Goal: Task Accomplishment & Management: Complete application form

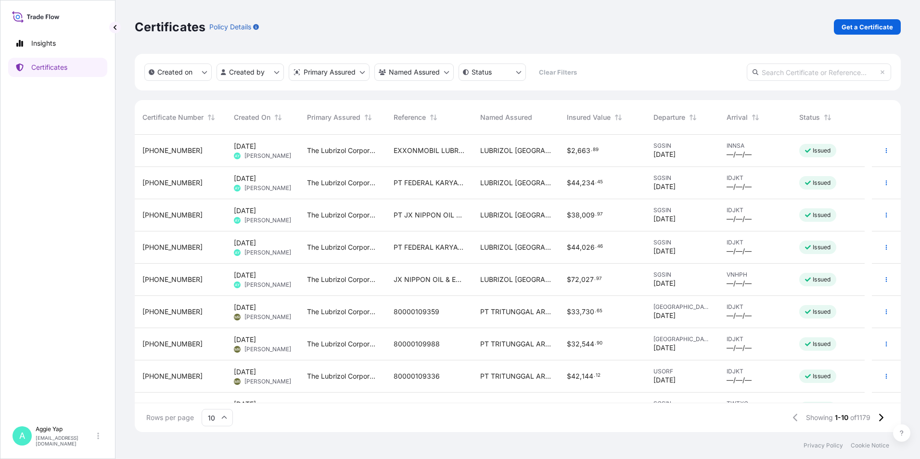
scroll to position [295, 759]
click at [60, 73] on link "Certificates" at bounding box center [57, 67] width 99 height 19
click at [867, 32] on link "Get a Certificate" at bounding box center [867, 26] width 67 height 15
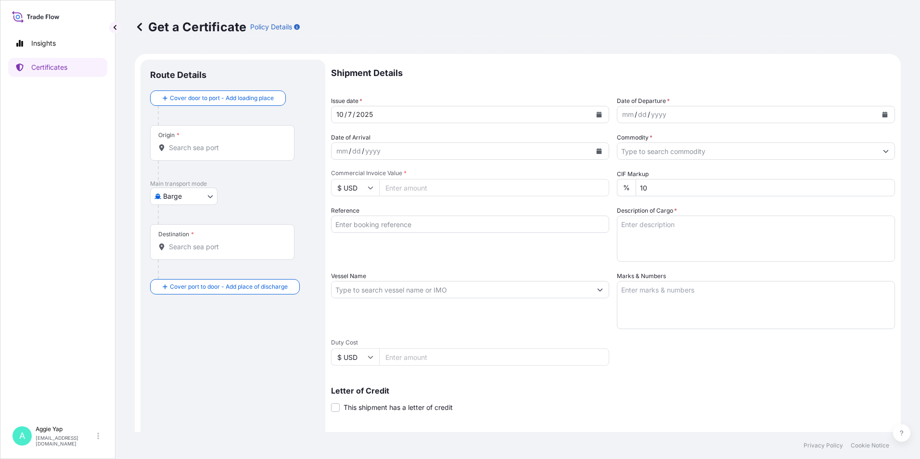
click at [181, 197] on body "Insights Certificates A [PERSON_NAME] [EMAIL_ADDRESS][DOMAIN_NAME] Get a Certif…" at bounding box center [460, 229] width 920 height 459
click at [192, 309] on span "Ocean Vessel" at bounding box center [189, 308] width 43 height 10
select select "Ocean Vessel"
click at [193, 155] on input "Origin *" at bounding box center [226, 152] width 114 height 10
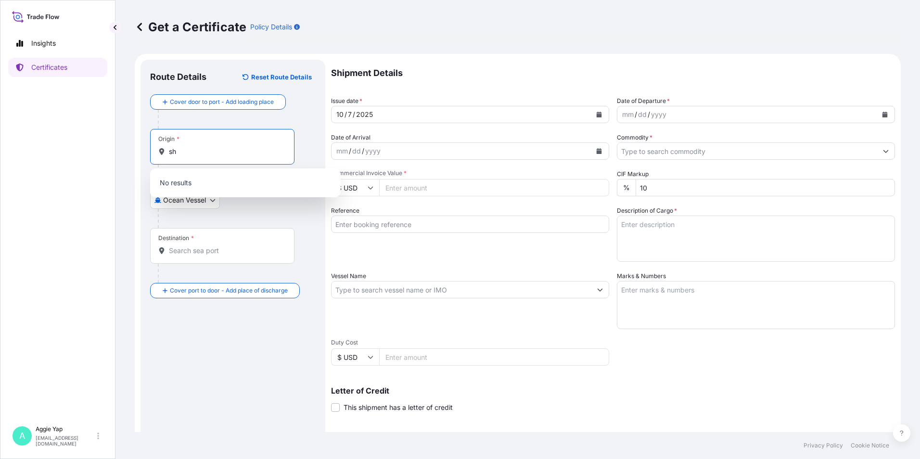
type input "s"
click at [222, 188] on span "SGSIN - [GEOGRAPHIC_DATA], [GEOGRAPHIC_DATA]" at bounding box center [258, 185] width 150 height 19
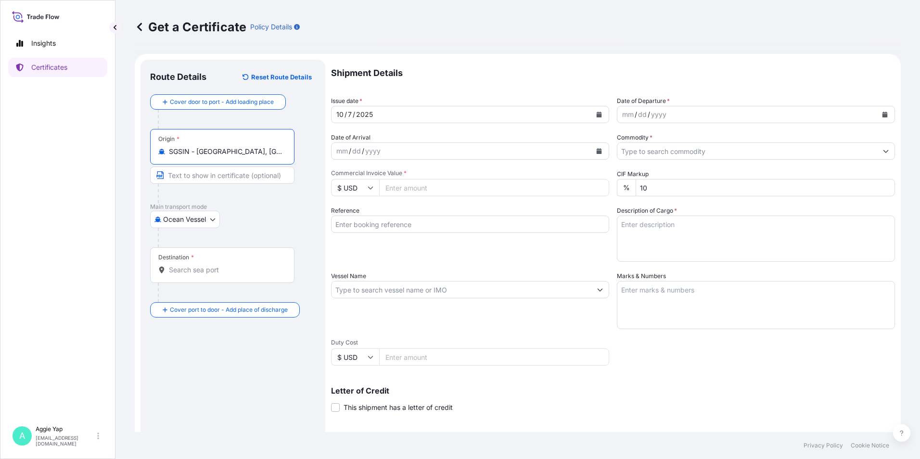
type input "SGSIN - [GEOGRAPHIC_DATA], [GEOGRAPHIC_DATA]"
click at [197, 273] on input "Destination *" at bounding box center [226, 270] width 114 height 10
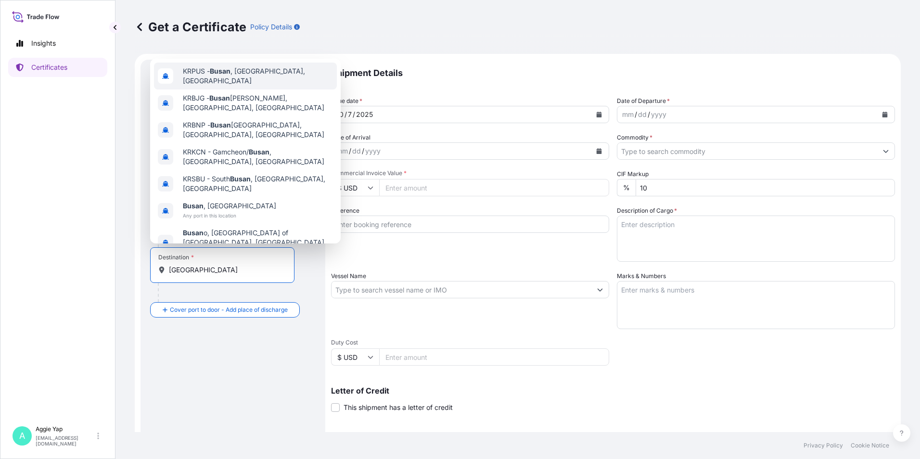
click at [277, 82] on span "KRPUS - [GEOGRAPHIC_DATA] , [GEOGRAPHIC_DATA], [GEOGRAPHIC_DATA]" at bounding box center [258, 75] width 150 height 19
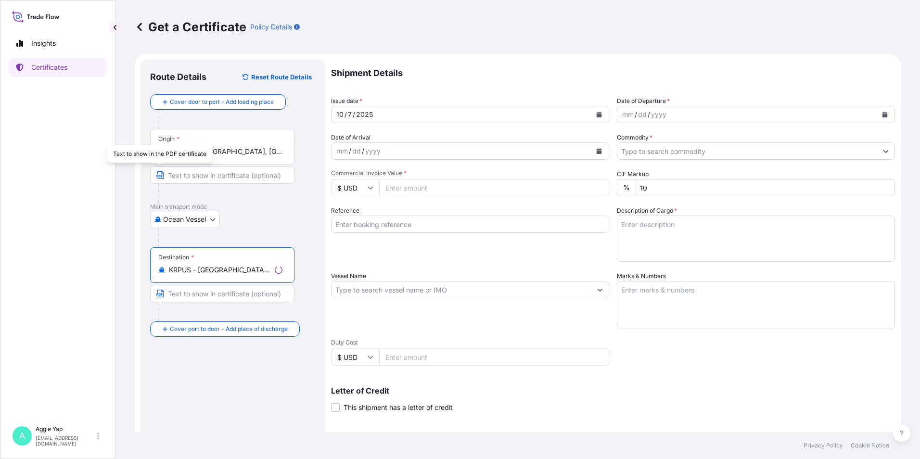
type input "KRPUS - [GEOGRAPHIC_DATA], [GEOGRAPHIC_DATA], [GEOGRAPHIC_DATA]"
click at [192, 179] on input "Text to appear on certificate" at bounding box center [222, 174] width 144 height 17
type input "[GEOGRAPHIC_DATA]"
click at [243, 423] on div "Route Details Reset Route Details Cover door to port - Add loading place Place …" at bounding box center [233, 302] width 166 height 466
click at [205, 292] on input "Text to appear on certificate" at bounding box center [222, 293] width 144 height 17
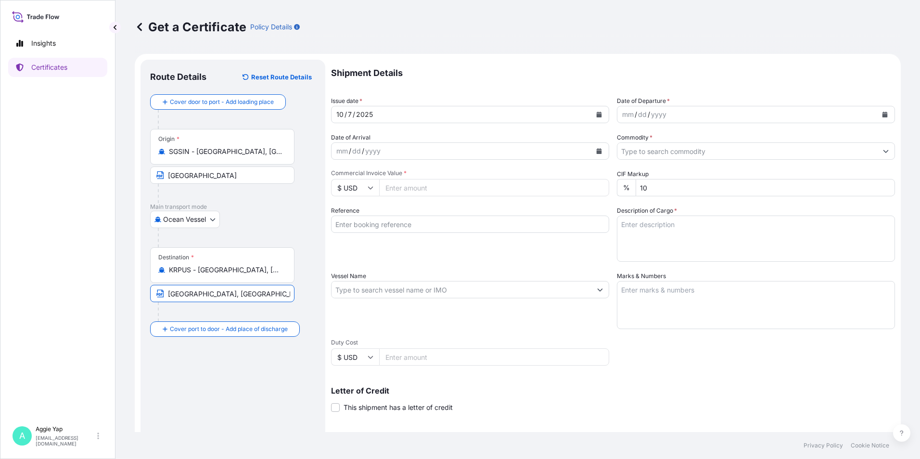
type input "[GEOGRAPHIC_DATA], [GEOGRAPHIC_DATA]"
click at [597, 114] on icon "Calendar" at bounding box center [599, 115] width 5 height 6
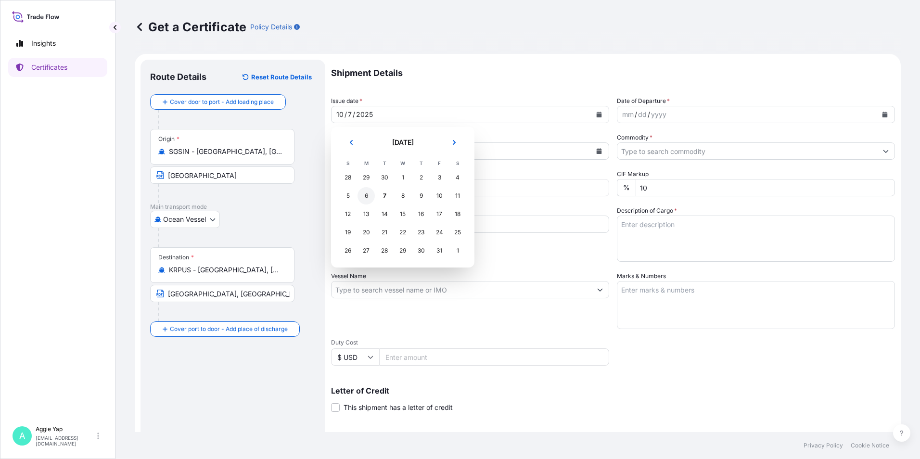
click at [366, 195] on div "6" at bounding box center [366, 195] width 17 height 17
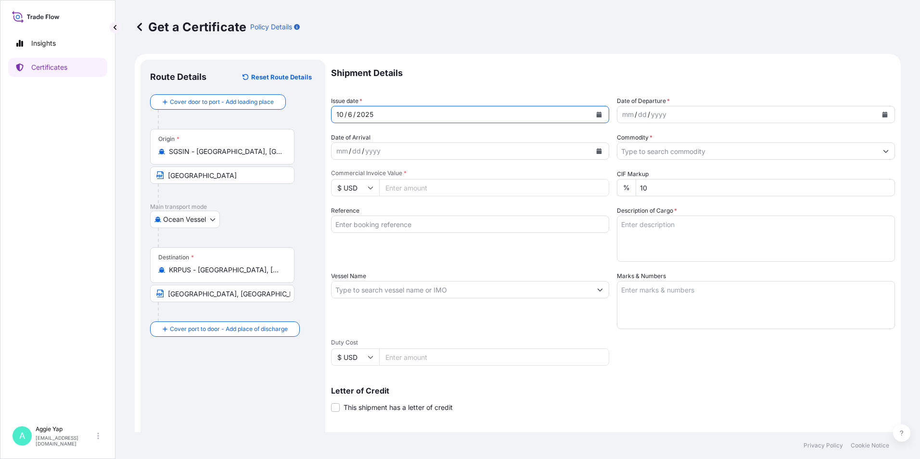
click at [883, 116] on icon "Calendar" at bounding box center [885, 115] width 5 height 6
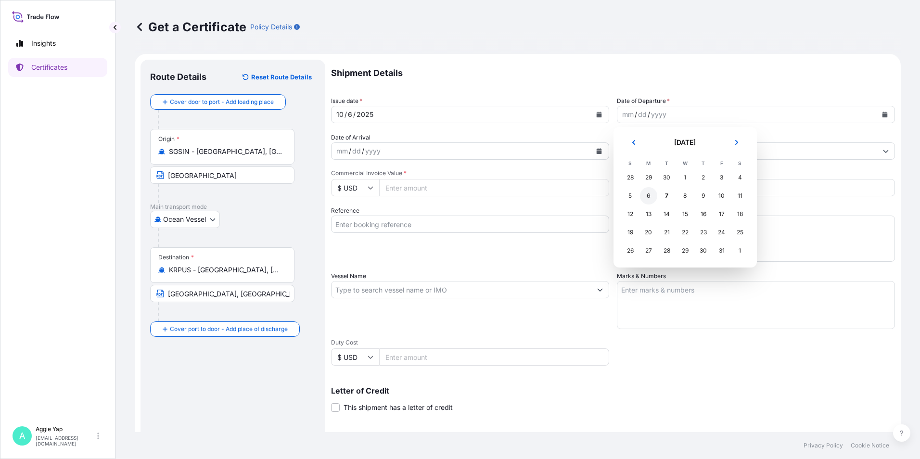
click at [653, 196] on div "6" at bounding box center [648, 195] width 17 height 17
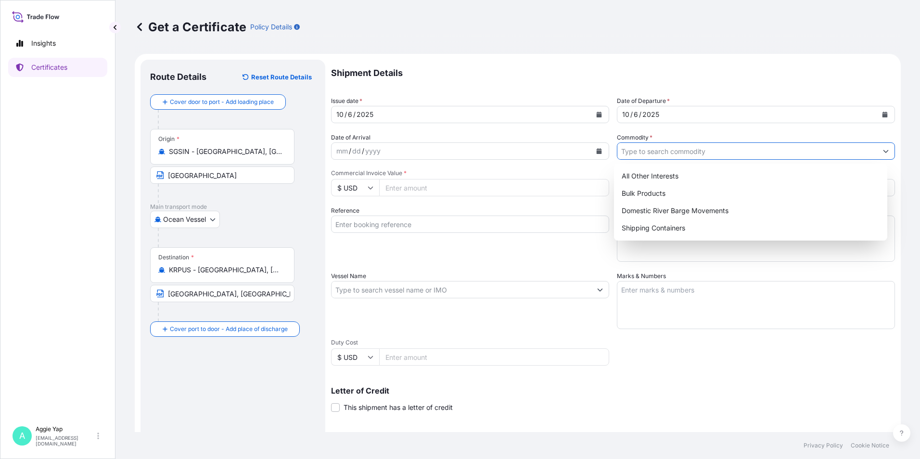
click at [642, 153] on input "Commodity *" at bounding box center [747, 150] width 260 height 17
click at [653, 229] on div "Shipping Containers" at bounding box center [751, 227] width 266 height 17
type input "Shipping Containers"
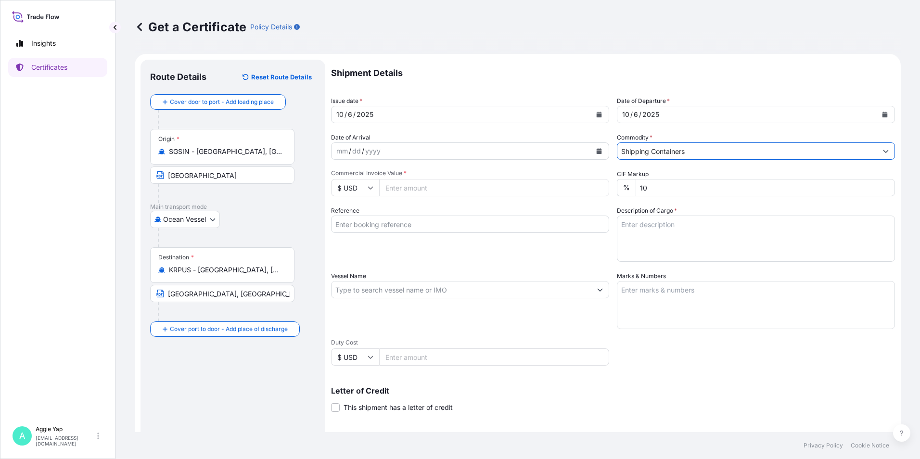
click at [412, 192] on input "Commercial Invoice Value *" at bounding box center [494, 187] width 230 height 17
type input "66225.60"
click at [416, 229] on input "Reference" at bounding box center [470, 224] width 278 height 17
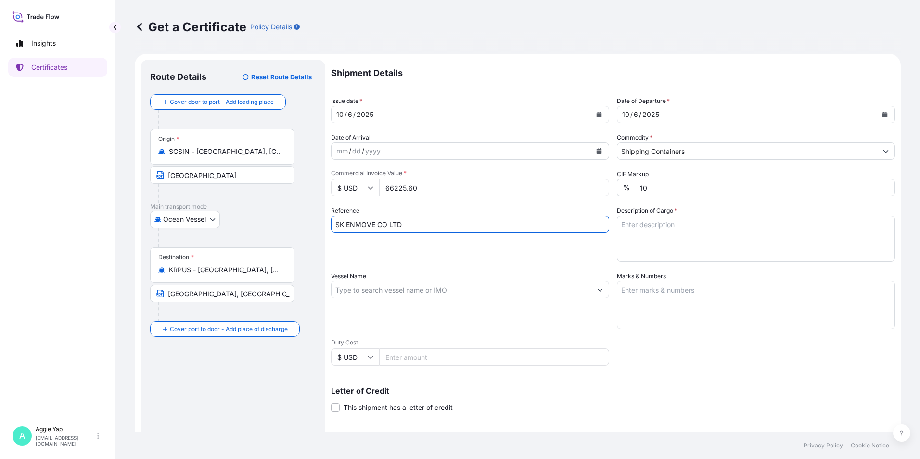
type input "SK ENMOVE CO LTD"
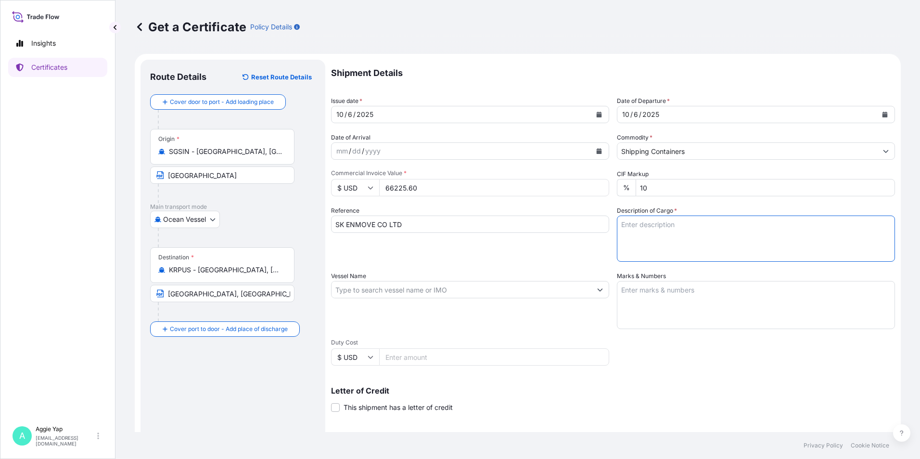
click at [629, 227] on textarea "Description of Cargo *" at bounding box center [756, 239] width 278 height 46
type textarea "TOTAL: 14 PALLETS SA 410 PO NO: 4300018603"
drag, startPoint x: 462, startPoint y: 278, endPoint x: 462, endPoint y: 290, distance: 12.5
click at [462, 279] on div "Vessel Name" at bounding box center [470, 300] width 278 height 58
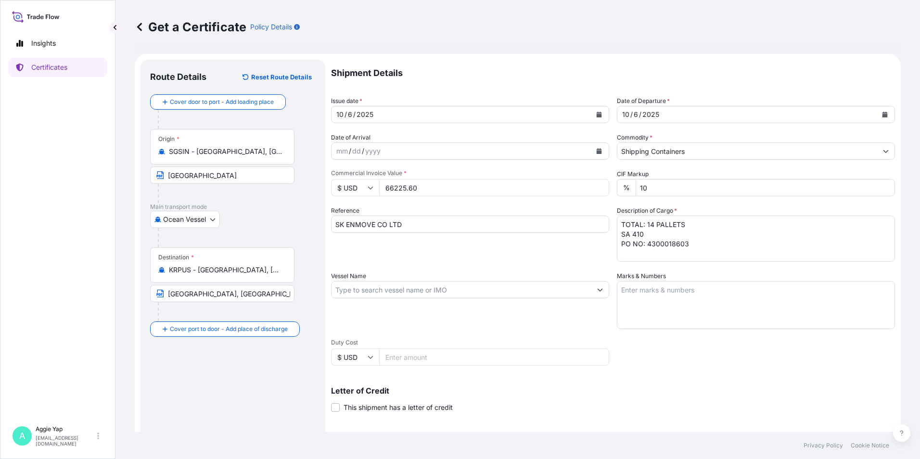
click at [462, 290] on input "Vessel Name" at bounding box center [462, 289] width 260 height 17
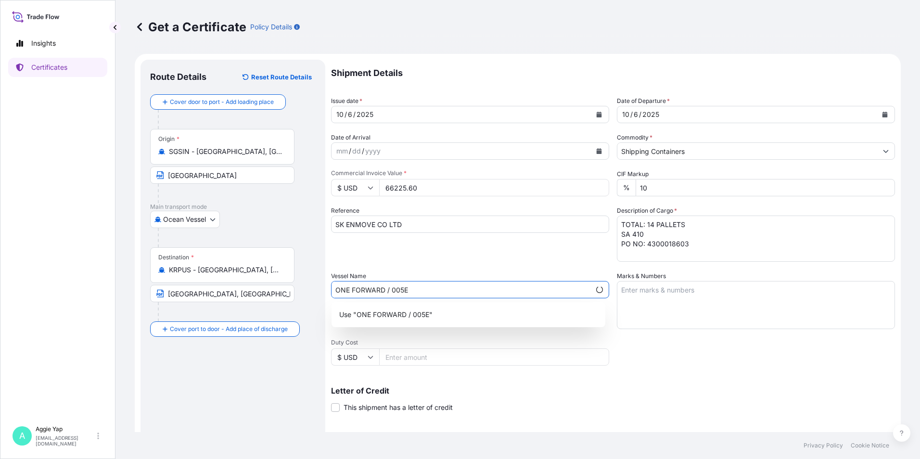
type input "ONE FORWARD / 005E"
click at [389, 312] on p "Use "ONE FORWARD / 005E"" at bounding box center [385, 315] width 93 height 10
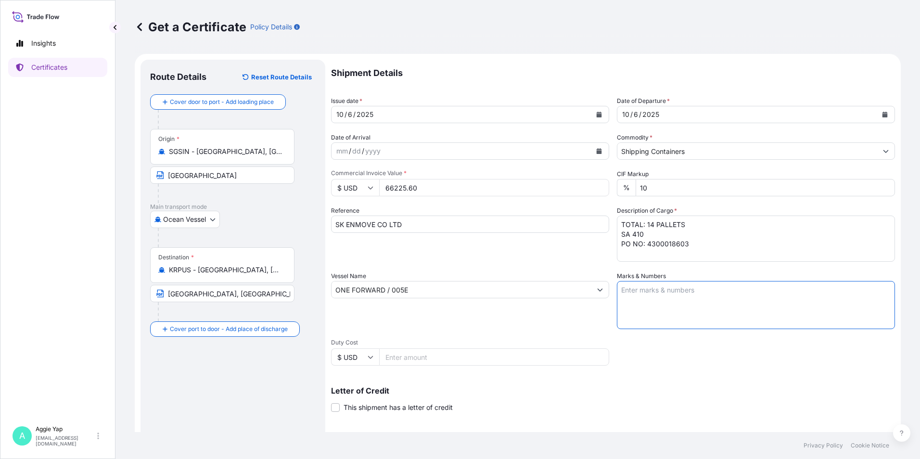
click at [708, 295] on textarea "Marks & Numbers" at bounding box center [756, 305] width 278 height 48
type textarea "AS PER BILL OF LADING"
click at [669, 354] on div "Shipment Details Issue date * [DATE] Date of Departure * [DATE] Date of Arrival…" at bounding box center [613, 289] width 564 height 459
click at [487, 355] on input "Duty Cost" at bounding box center [494, 356] width 230 height 17
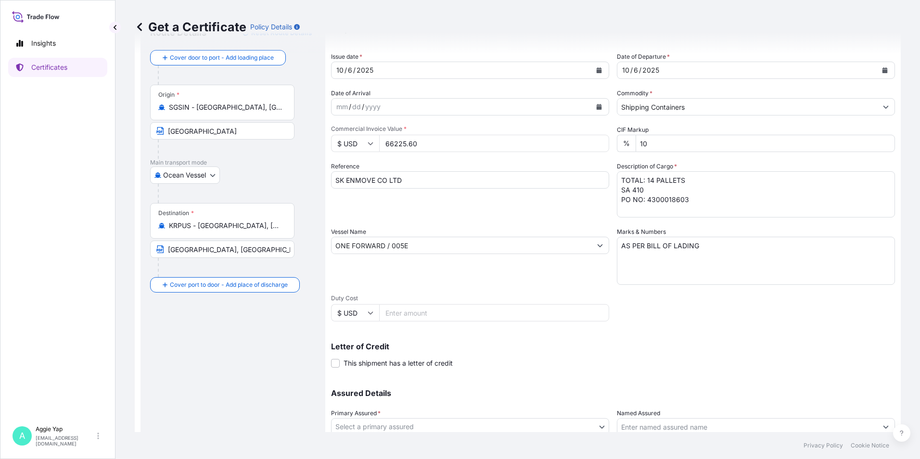
scroll to position [119, 0]
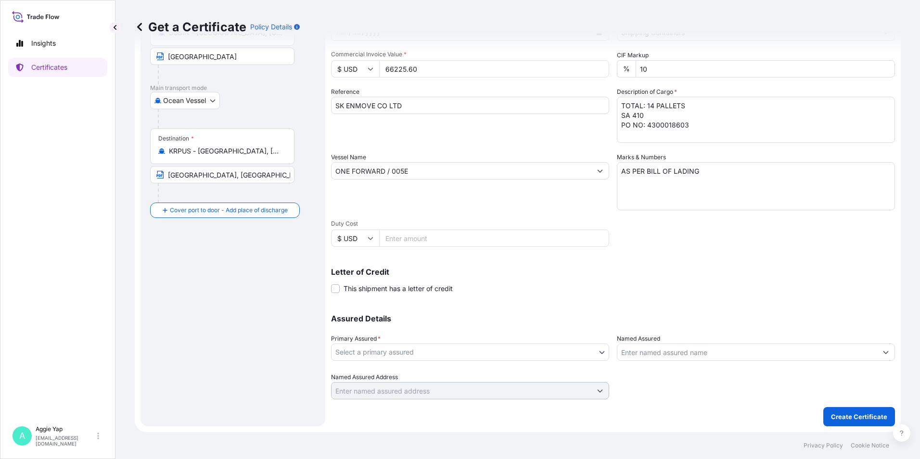
click at [381, 345] on body "Insights Certificates A [PERSON_NAME] [EMAIL_ADDRESS][DOMAIN_NAME] Get a Certif…" at bounding box center [460, 229] width 920 height 459
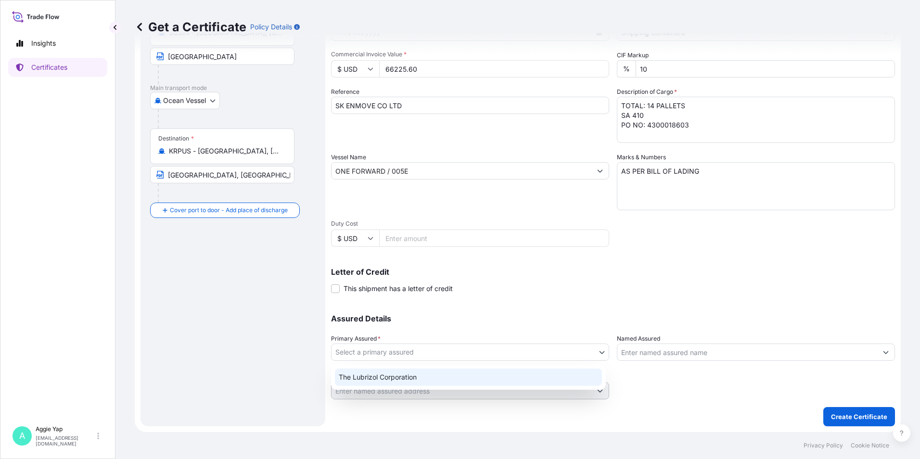
click at [392, 375] on div "The Lubrizol Corporation" at bounding box center [468, 377] width 267 height 17
select select "31566"
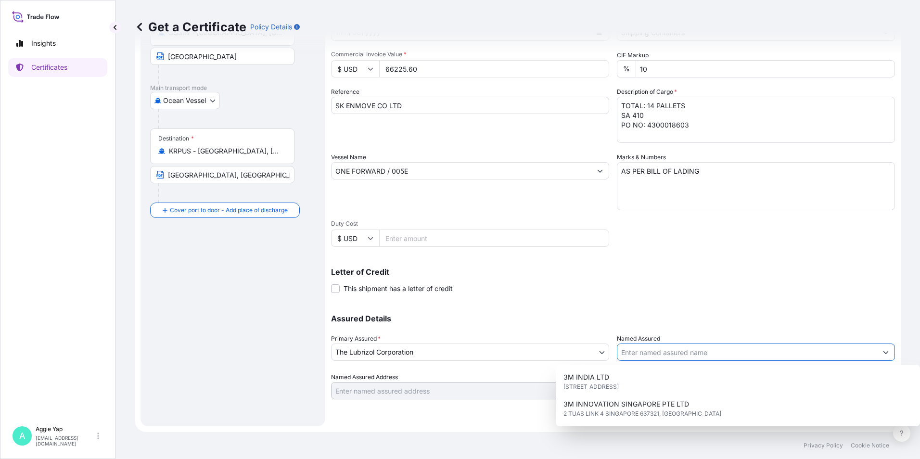
click at [650, 358] on input "Named Assured" at bounding box center [747, 352] width 260 height 17
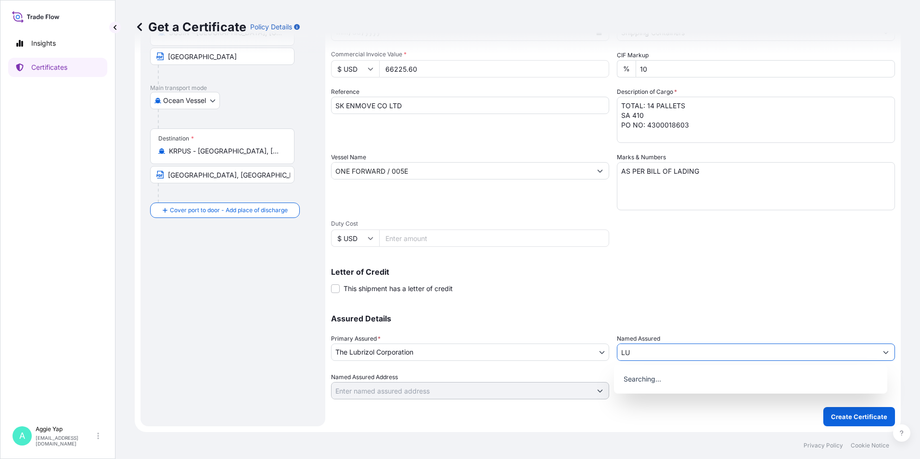
type input "L"
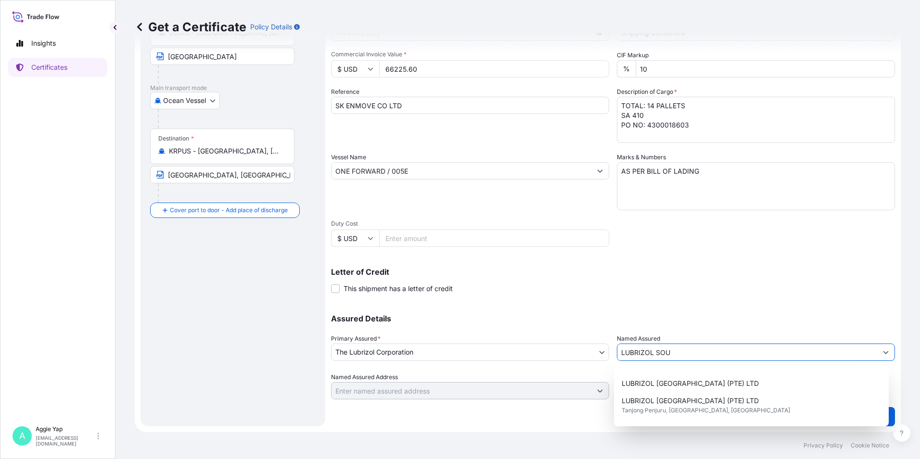
scroll to position [96, 0]
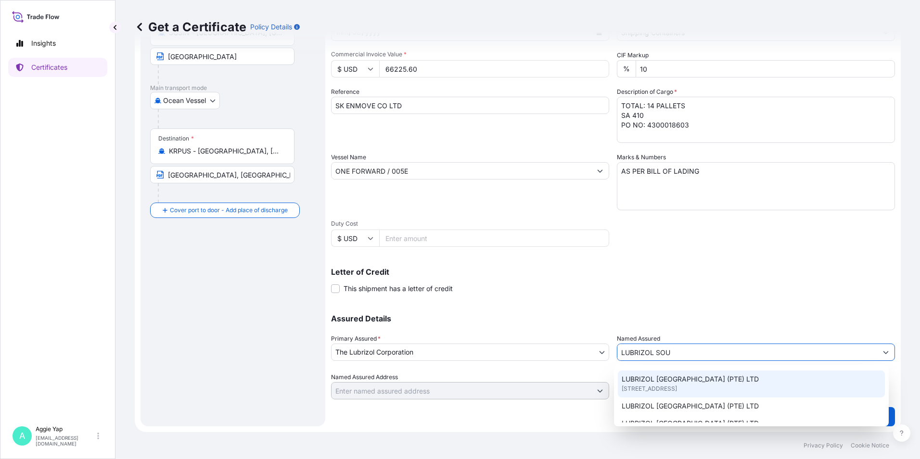
click at [670, 389] on span "[STREET_ADDRESS]" at bounding box center [649, 389] width 55 height 10
type input "LUBRIZOL [GEOGRAPHIC_DATA] (PTE) LTD"
type input "[STREET_ADDRESS]"
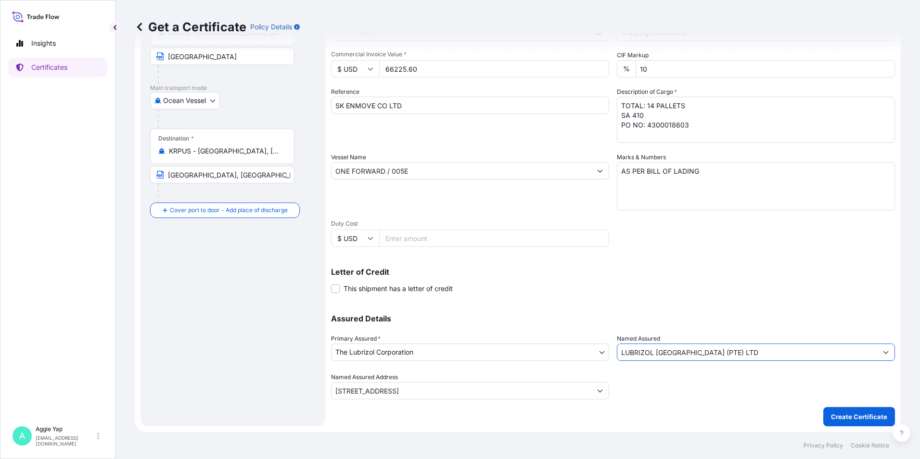
type input "LUBRIZOL [GEOGRAPHIC_DATA] (PTE) LTD"
click at [691, 399] on div "Shipment Details Issue date * [DATE] Date of Departure * [DATE] Date of Arrival…" at bounding box center [613, 184] width 564 height 486
click at [507, 416] on div "Shipment Details Issue date * [DATE] Date of Departure * [DATE] Date of Arrival…" at bounding box center [613, 184] width 564 height 486
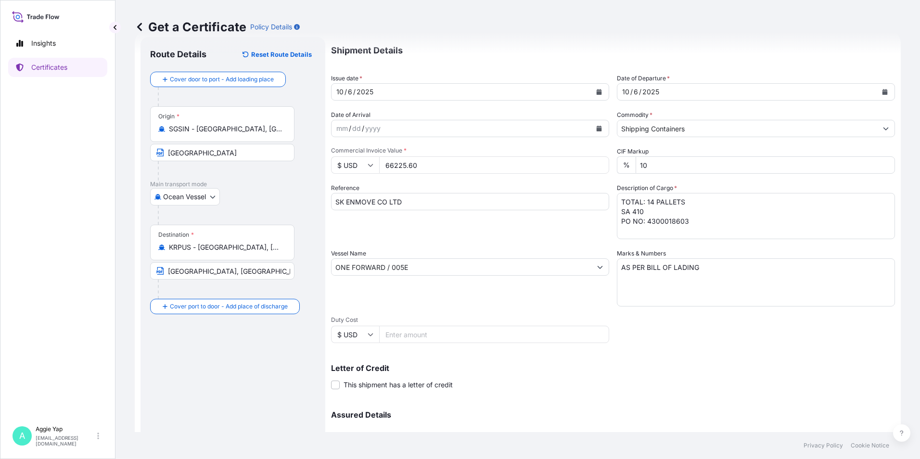
scroll to position [119, 0]
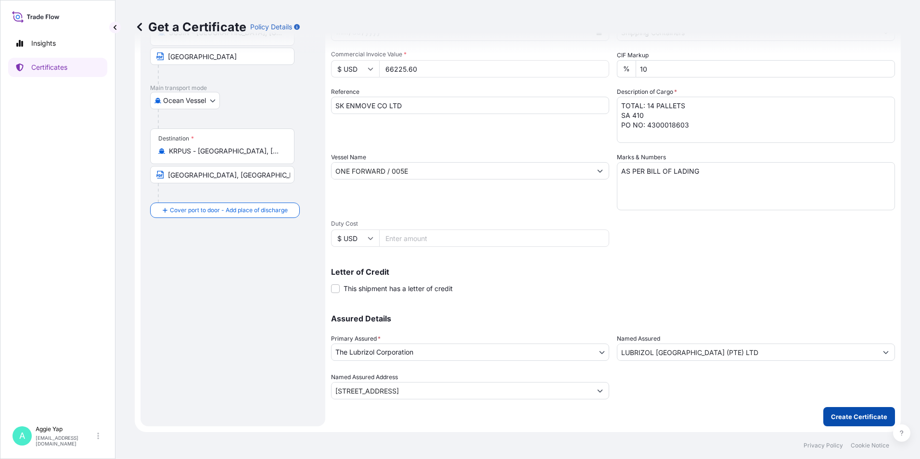
click at [846, 420] on p "Create Certificate" at bounding box center [859, 417] width 56 height 10
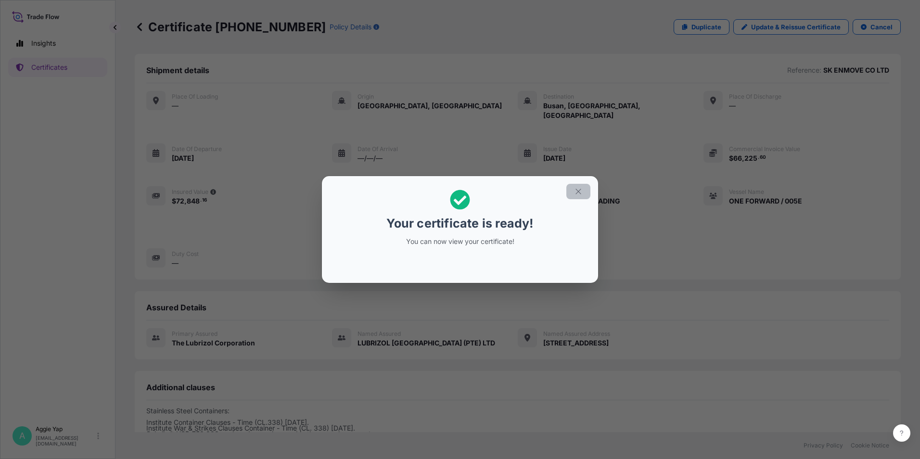
click at [573, 192] on button "button" at bounding box center [578, 191] width 24 height 15
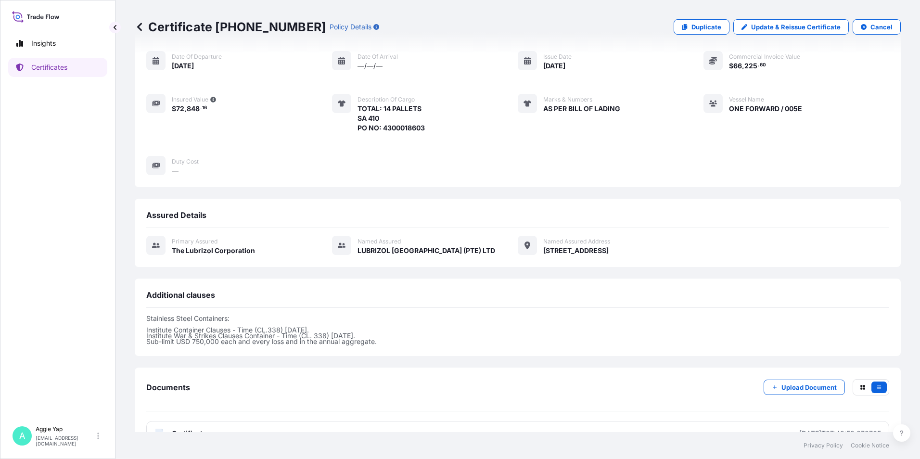
scroll to position [108, 0]
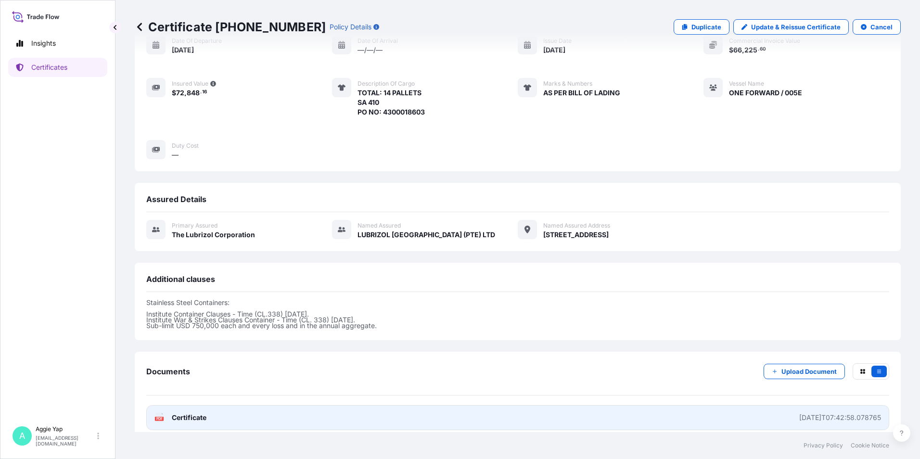
click at [295, 405] on link "PDF Certificate [DATE]T07:42:58.078765" at bounding box center [517, 417] width 743 height 25
